Goal: Transaction & Acquisition: Book appointment/travel/reservation

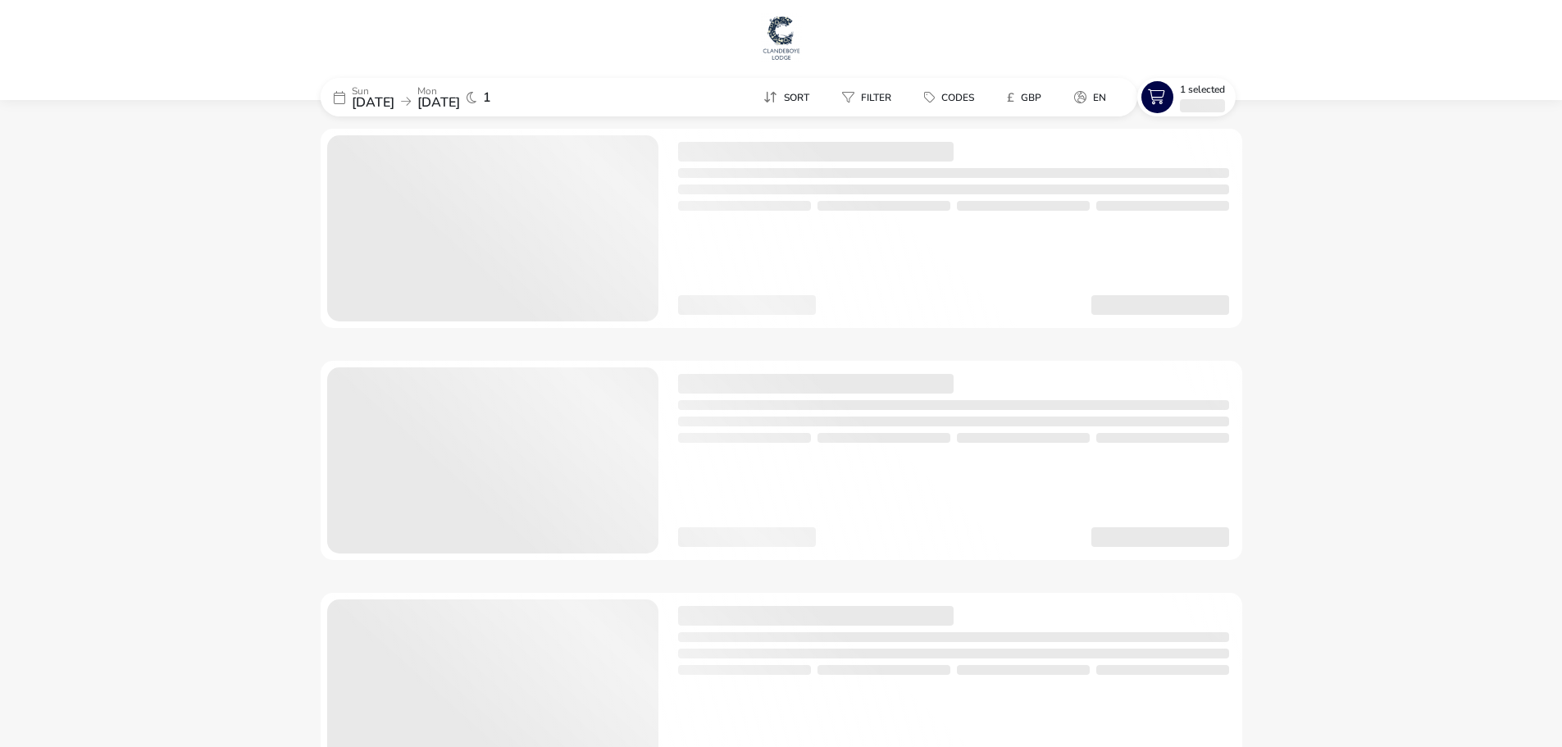
click at [394, 89] on p "Sun" at bounding box center [373, 91] width 43 height 10
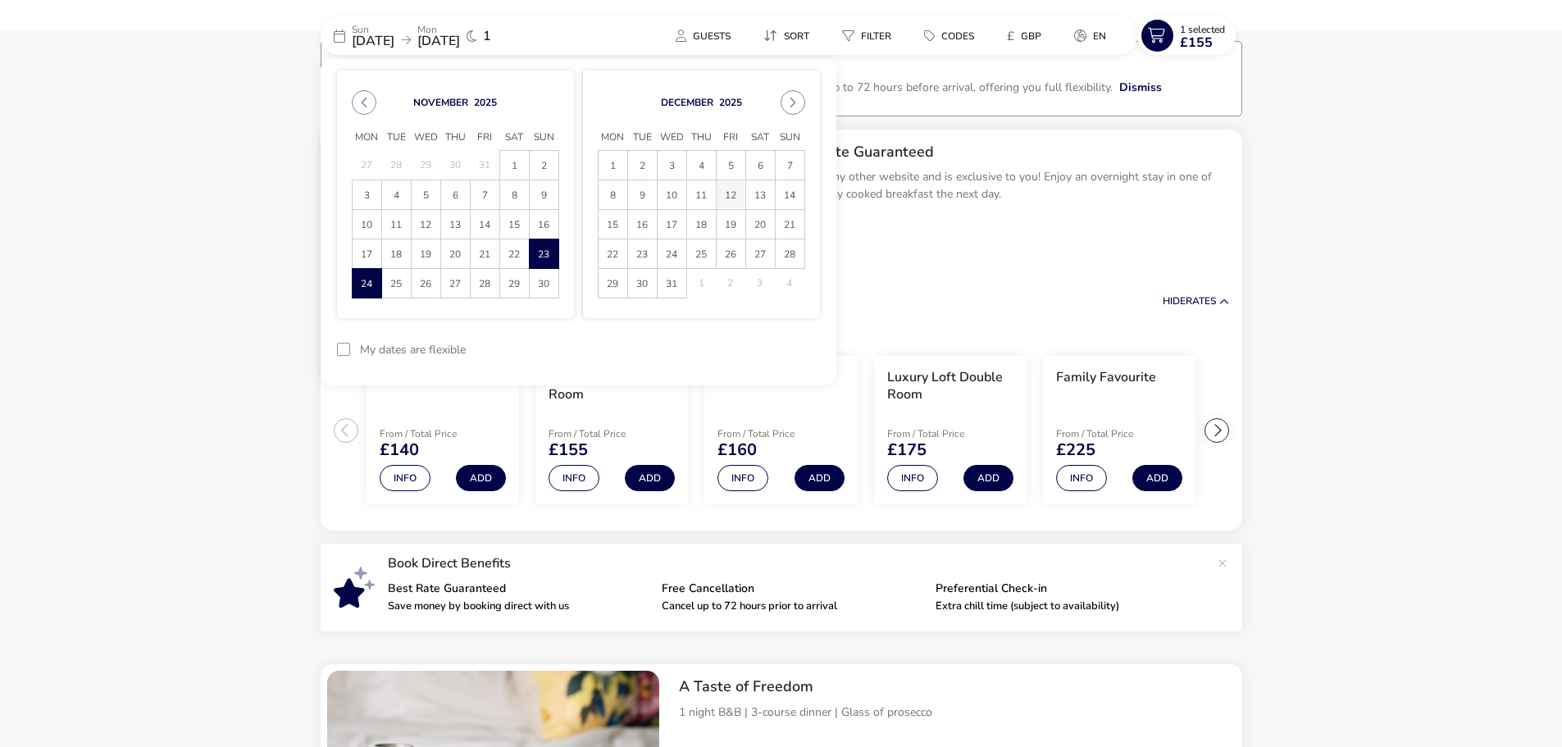
click at [731, 253] on tbody "1 2 3 4 5 6 7 8 9 10 11 12 13 14 15 16 17 18 19 20 21 22 23 24 25 26 27 28 29 3…" at bounding box center [701, 225] width 207 height 148
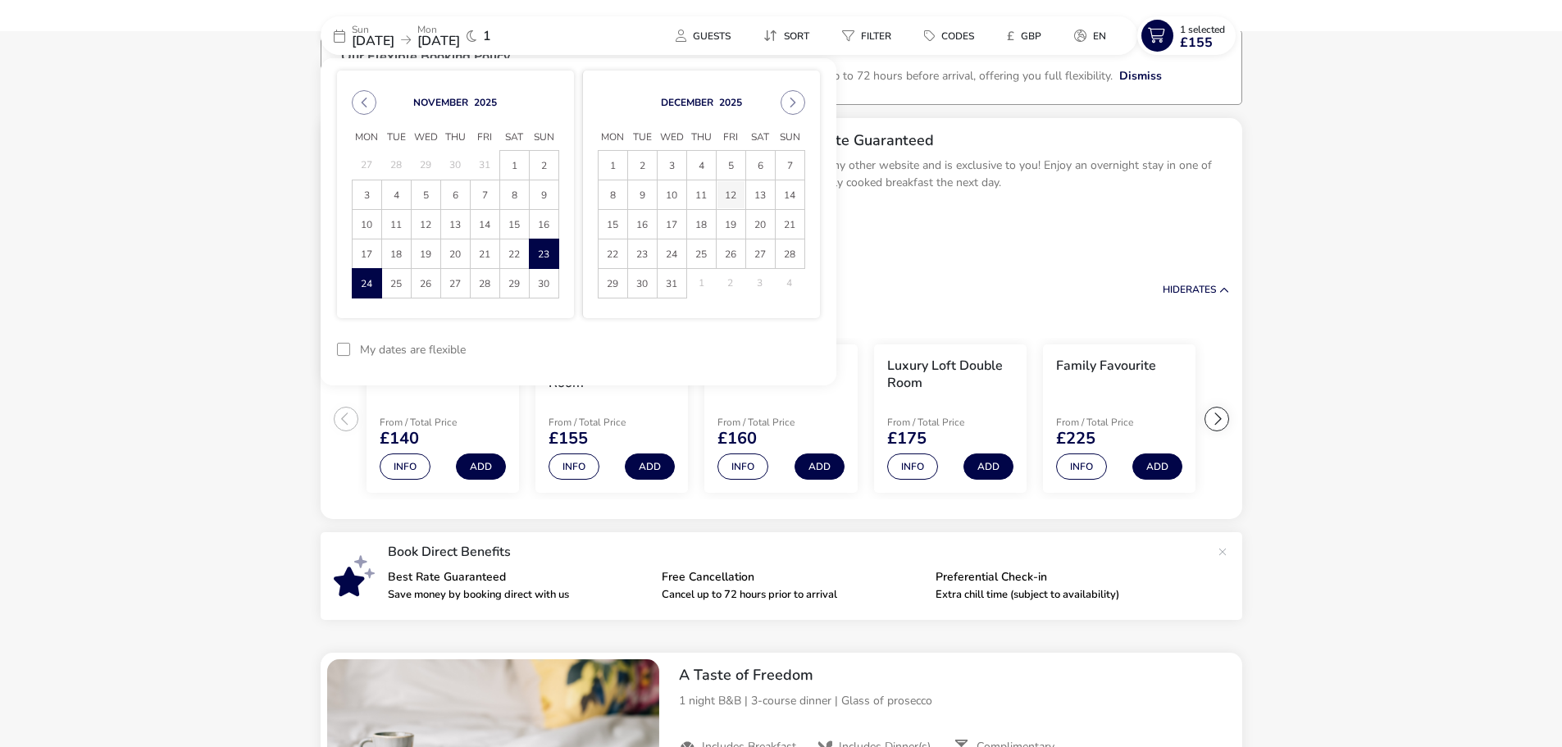
scroll to position [117, 0]
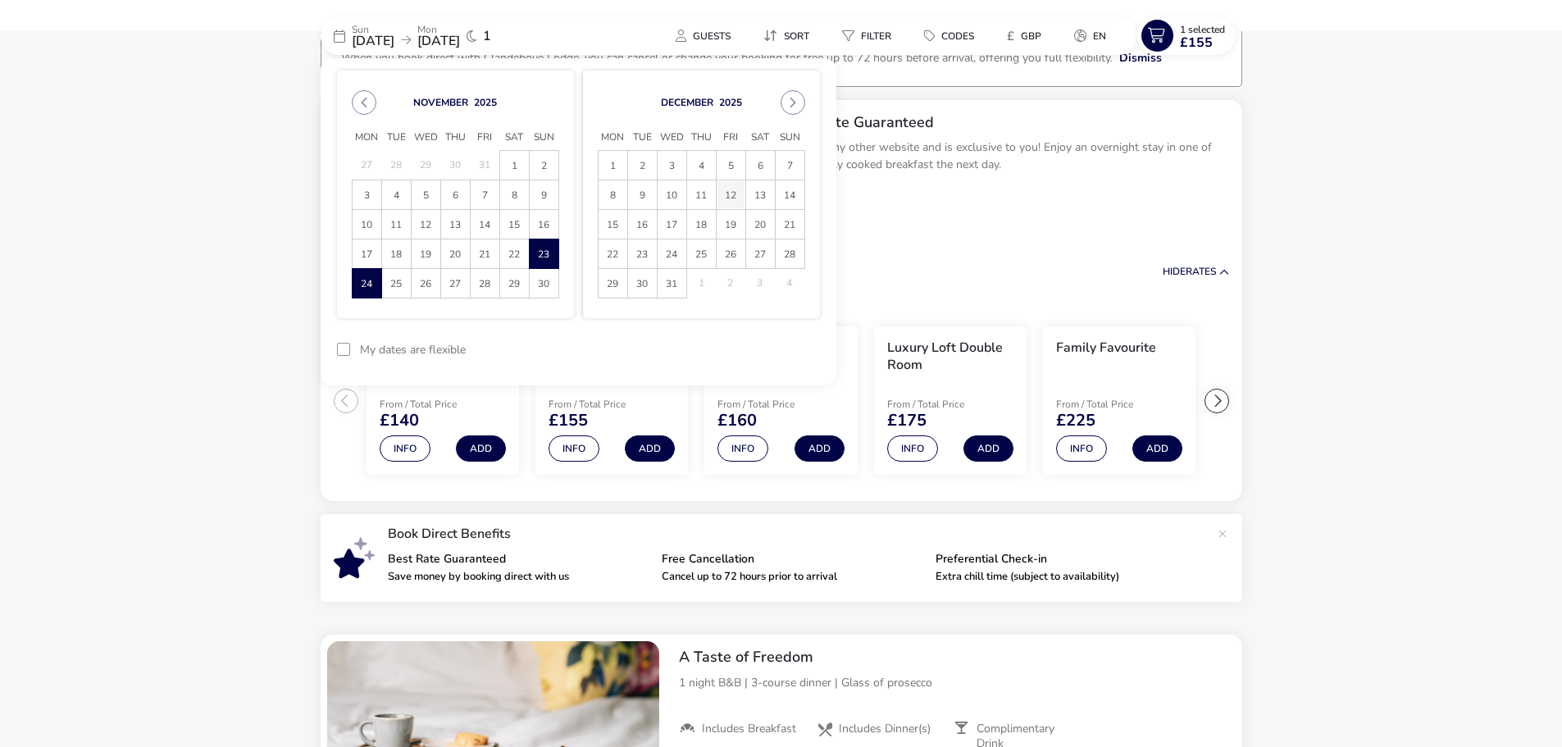
click at [733, 193] on span "12" at bounding box center [731, 195] width 27 height 29
click at [615, 221] on span "15" at bounding box center [613, 224] width 29 height 29
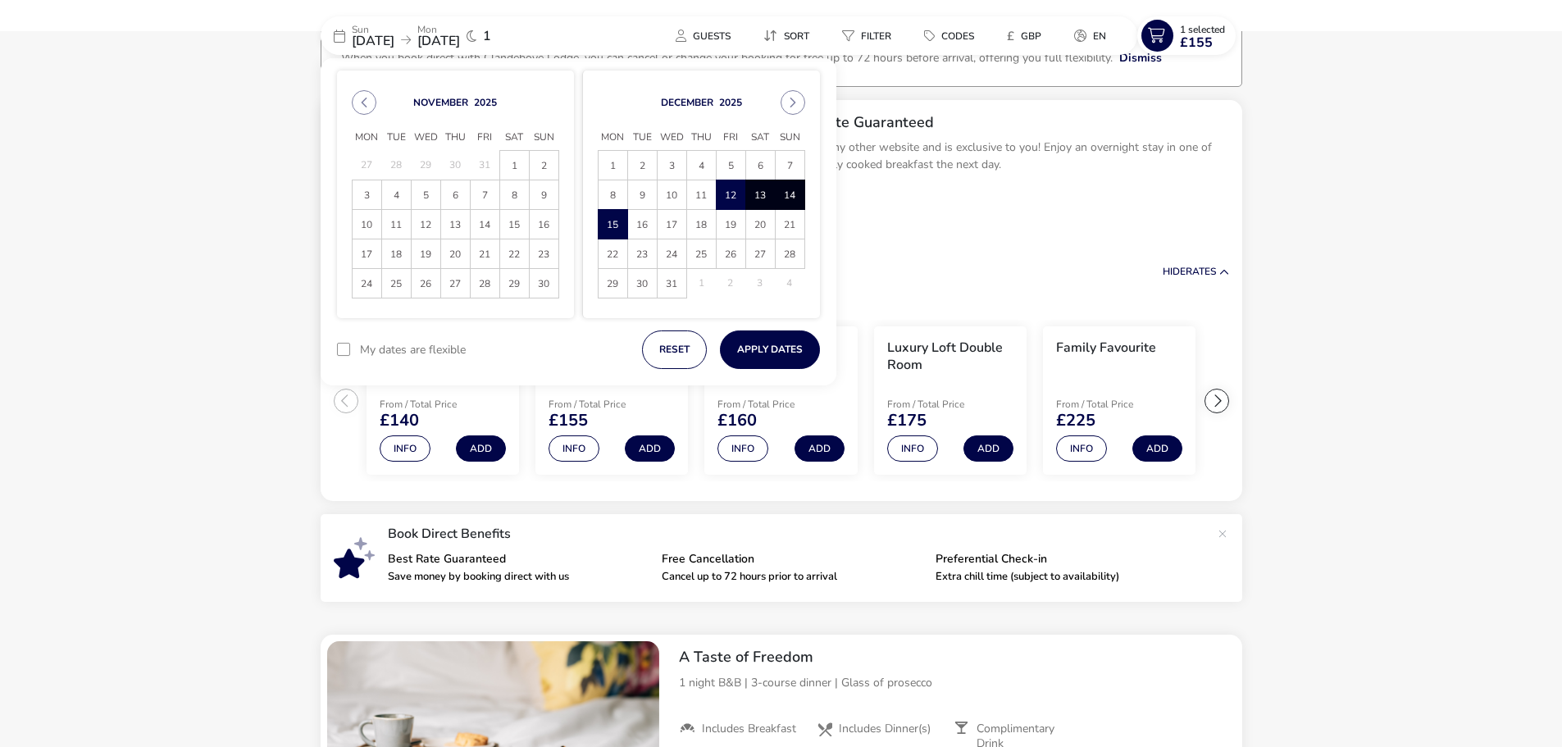
click at [758, 326] on div "November 2025 Mon Tue Wed Thu Fri Sat Sun 27 28 29 30 31 1 2 3 4 5 6 7 8 9 10 1…" at bounding box center [579, 194] width 516 height 272
click at [760, 344] on button "Apply Dates" at bounding box center [770, 349] width 100 height 39
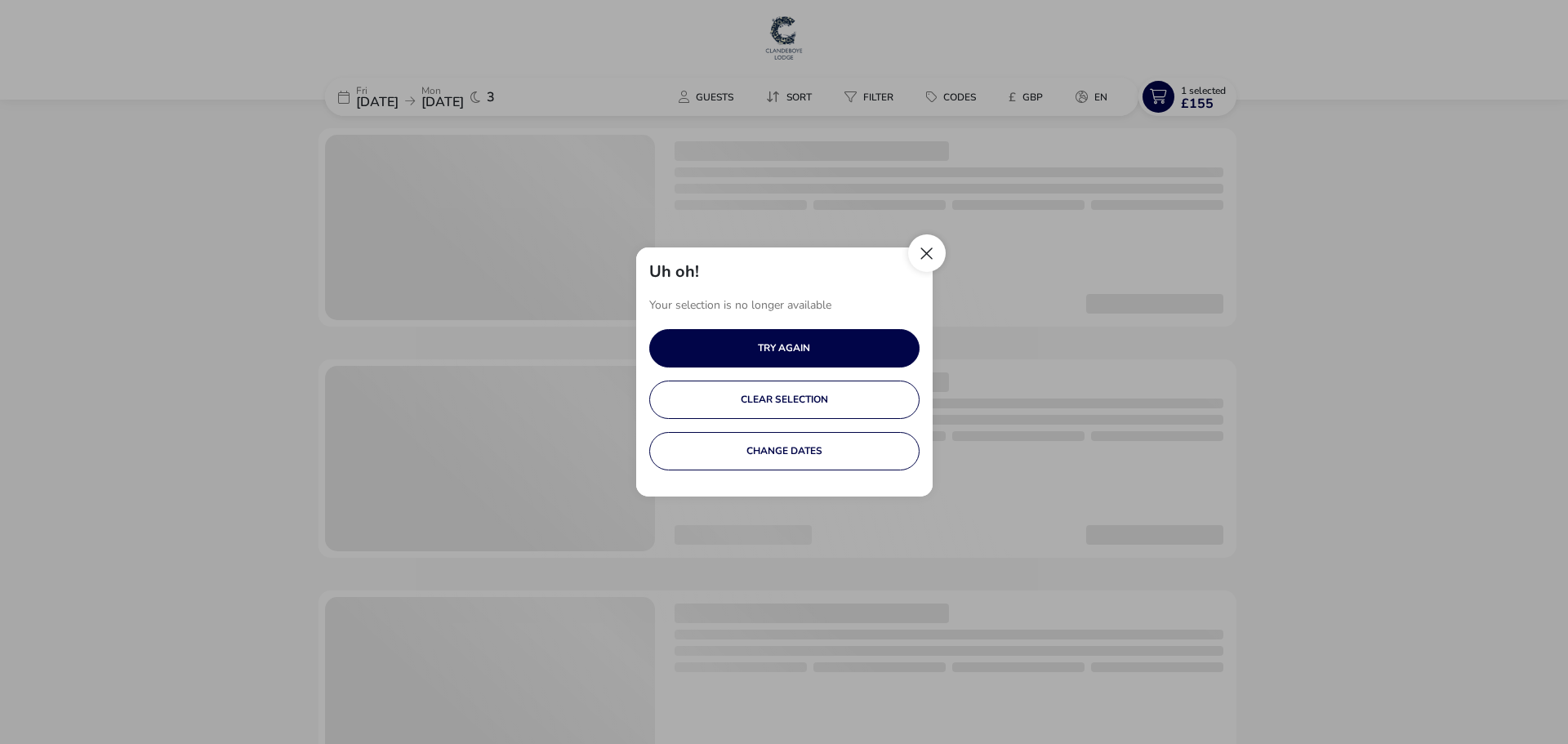
click at [933, 252] on button "Close" at bounding box center [927, 253] width 38 height 38
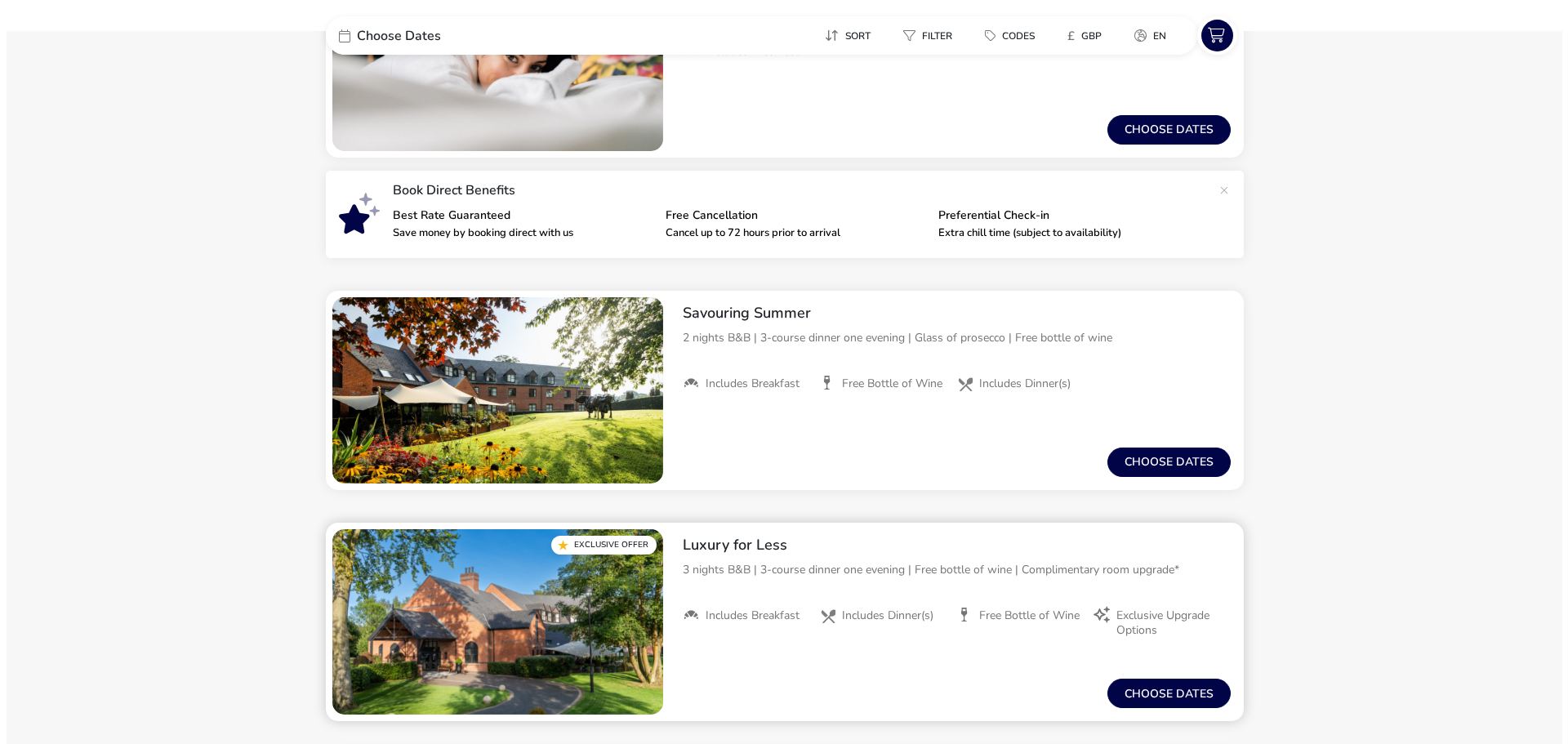
scroll to position [572, 0]
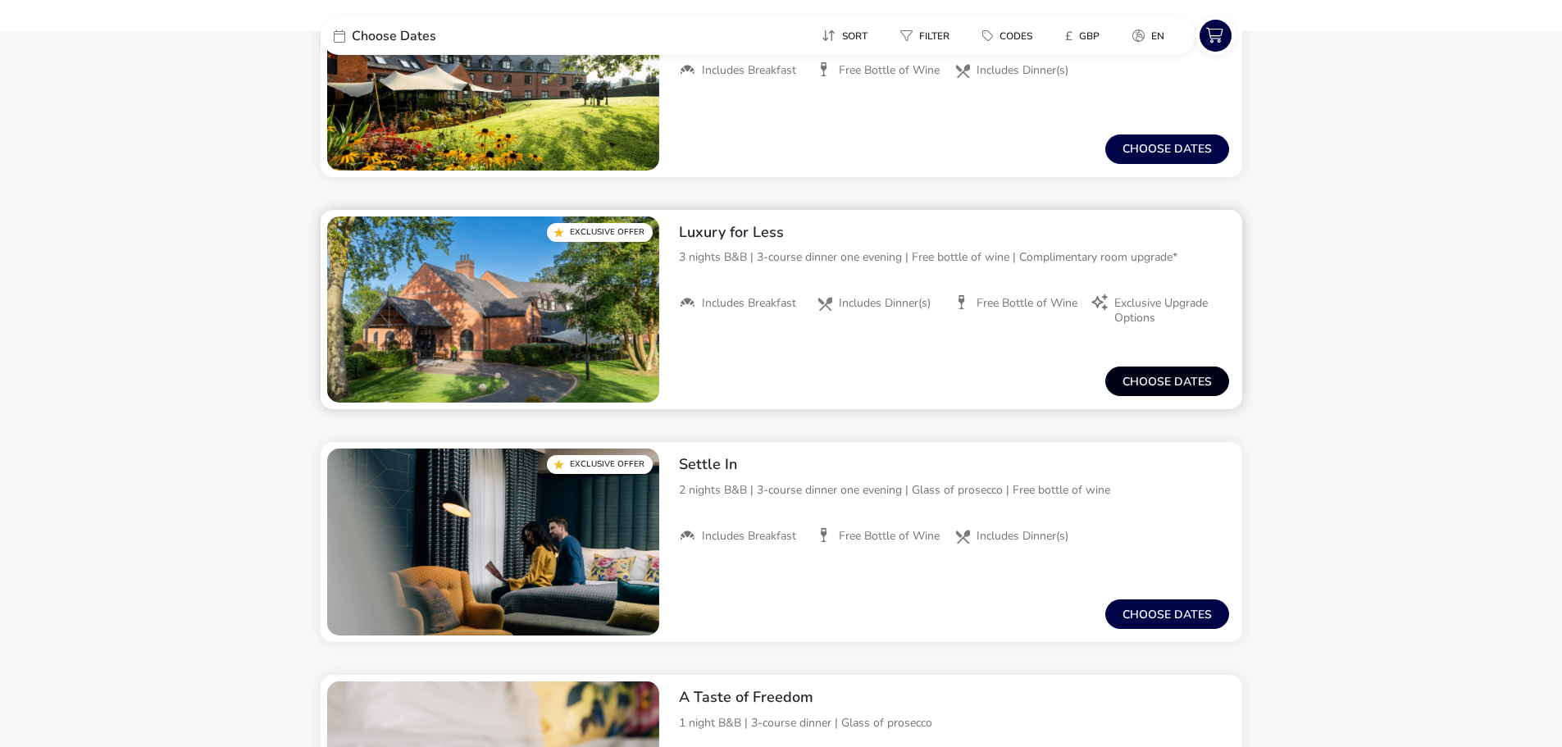
click at [1174, 377] on button "Choose dates" at bounding box center [1167, 382] width 124 height 30
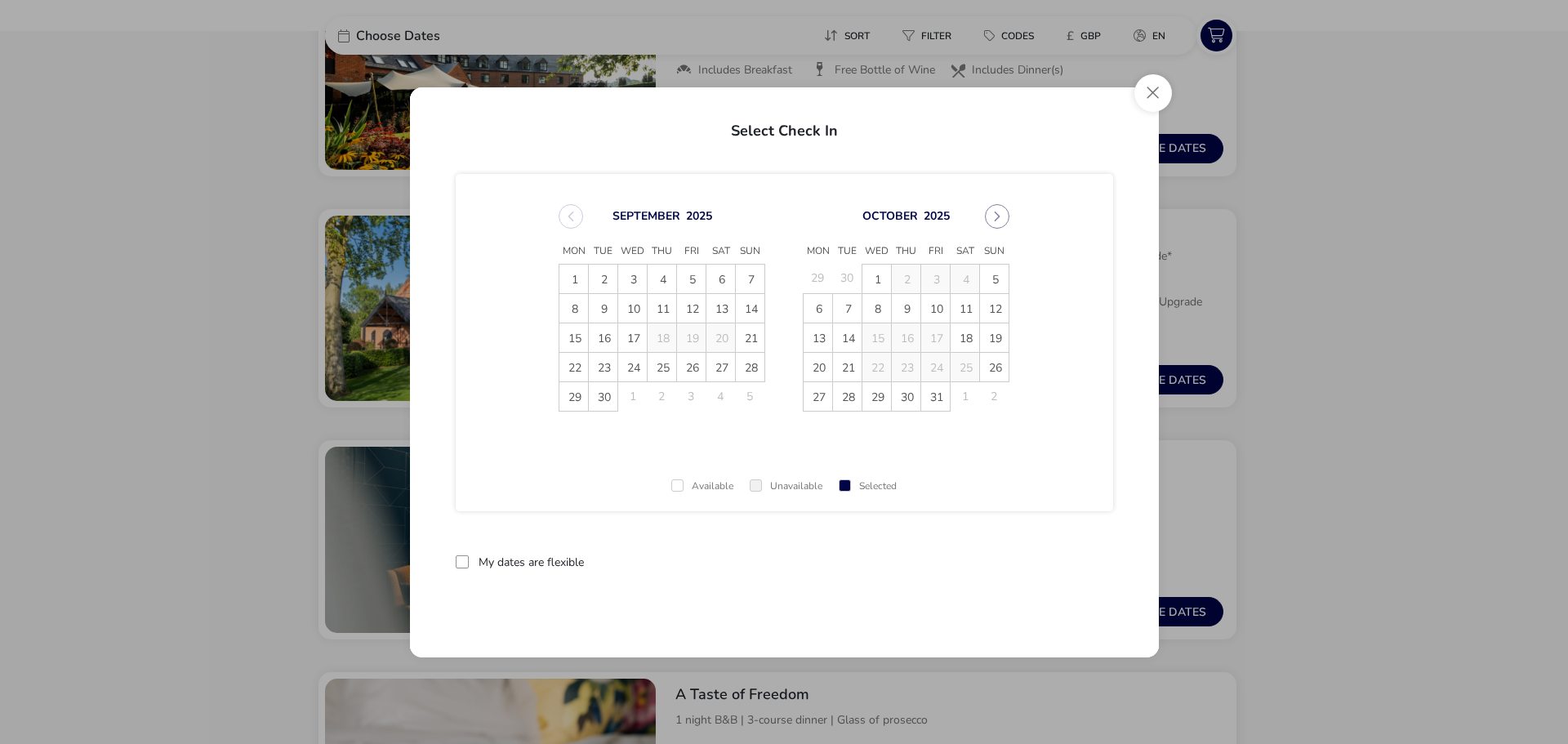
click at [987, 205] on div "October 2025" at bounding box center [905, 216] width 206 height 25
click at [1007, 215] on button "Next Month" at bounding box center [997, 216] width 25 height 25
click at [933, 310] on span "12" at bounding box center [935, 308] width 29 height 29
click at [819, 339] on span "15" at bounding box center [817, 338] width 29 height 29
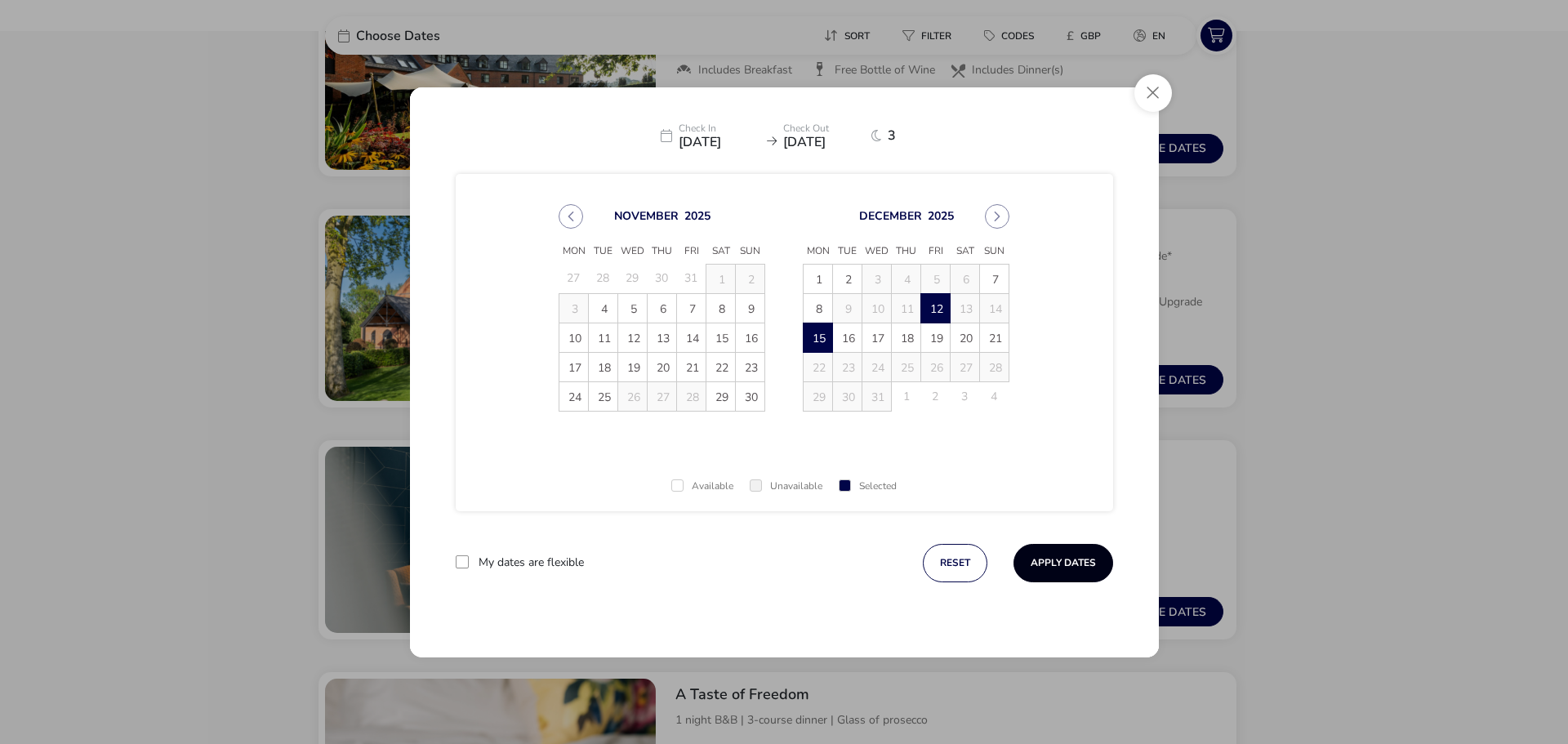
click at [1042, 554] on button "Apply Dates" at bounding box center [1063, 563] width 100 height 39
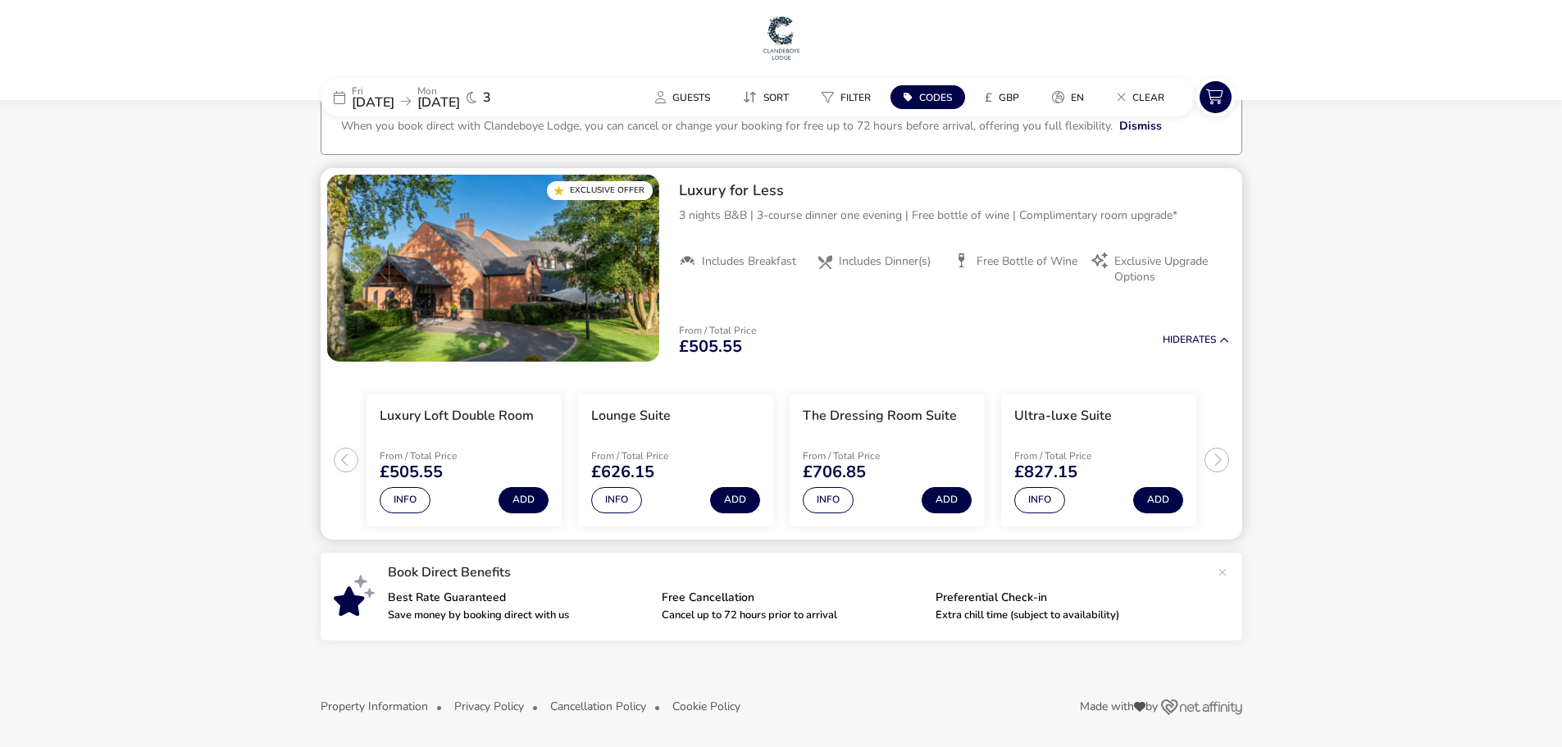
scroll to position [50, 0]
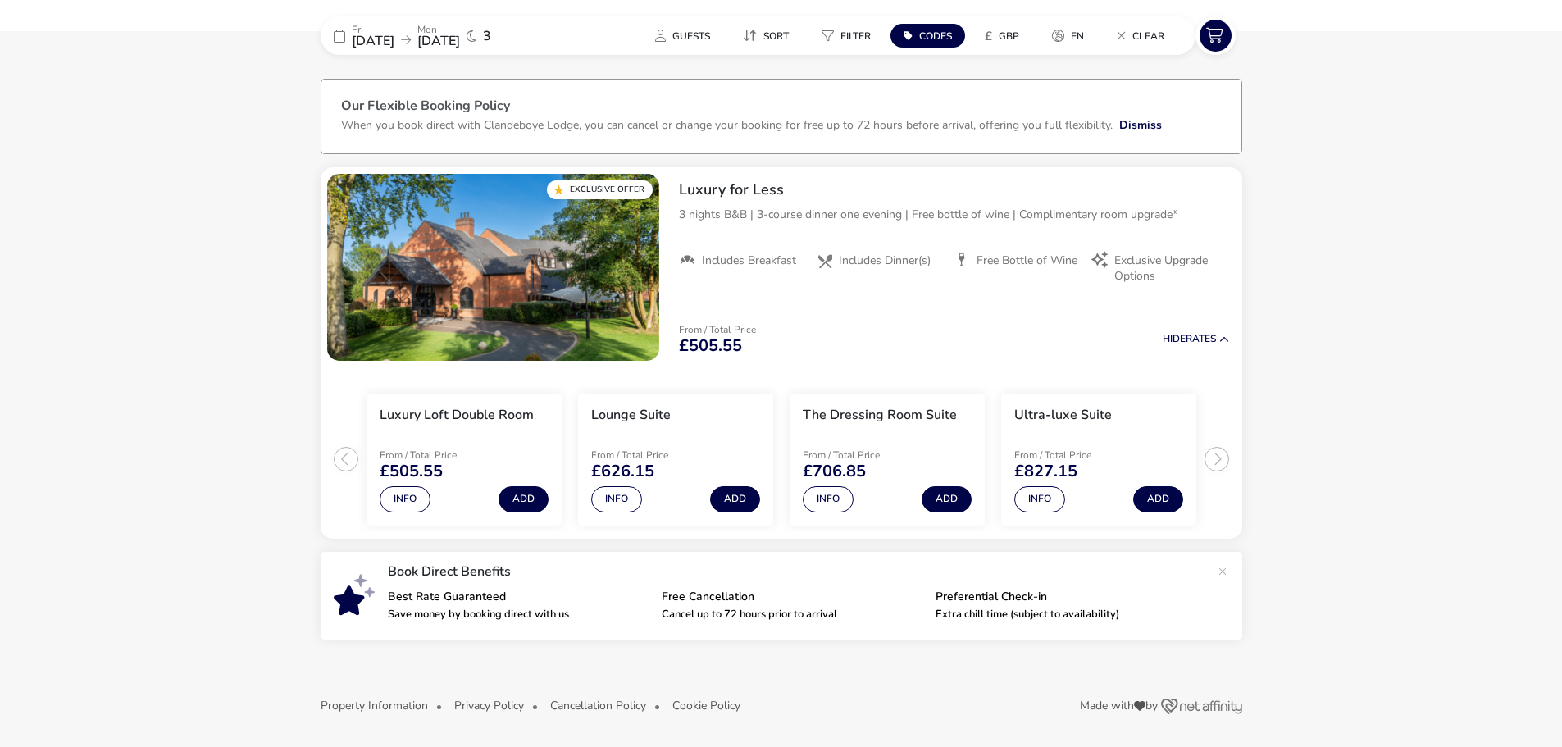
click at [1435, 250] on naf-accommodations-shell "Fri 12 Dec 2025 Mon 15 Dec 2025 3 Guests Sort Filter Codes £ GBP en Clear Our F…" at bounding box center [781, 406] width 1562 height 681
